Goal: Navigation & Orientation: Find specific page/section

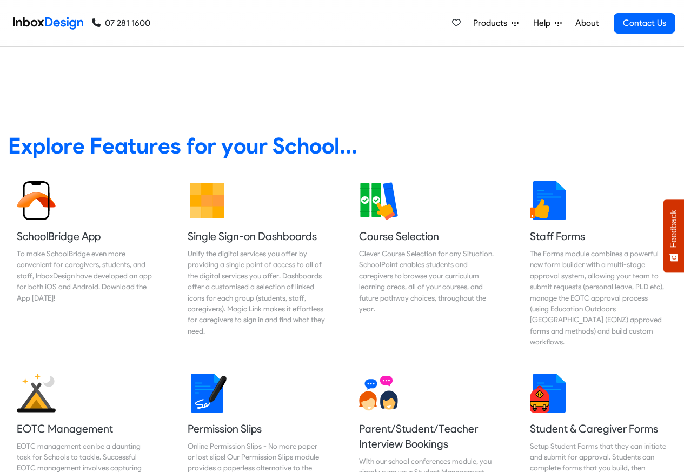
scroll to position [389, 0]
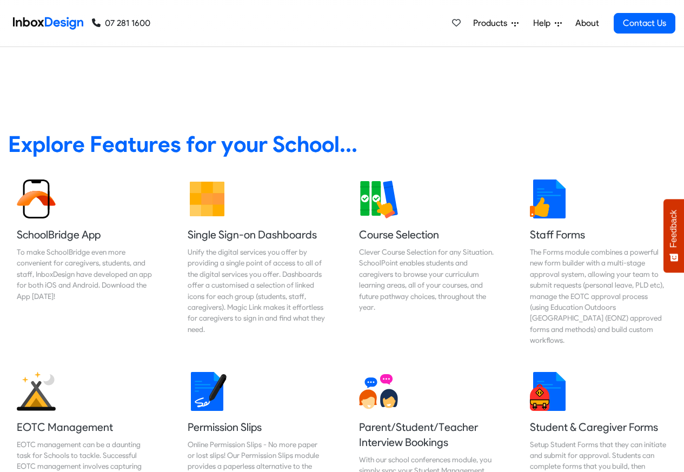
click at [587, 23] on link "About" at bounding box center [587, 23] width 30 height 22
